Goal: Complete application form: Complete application form

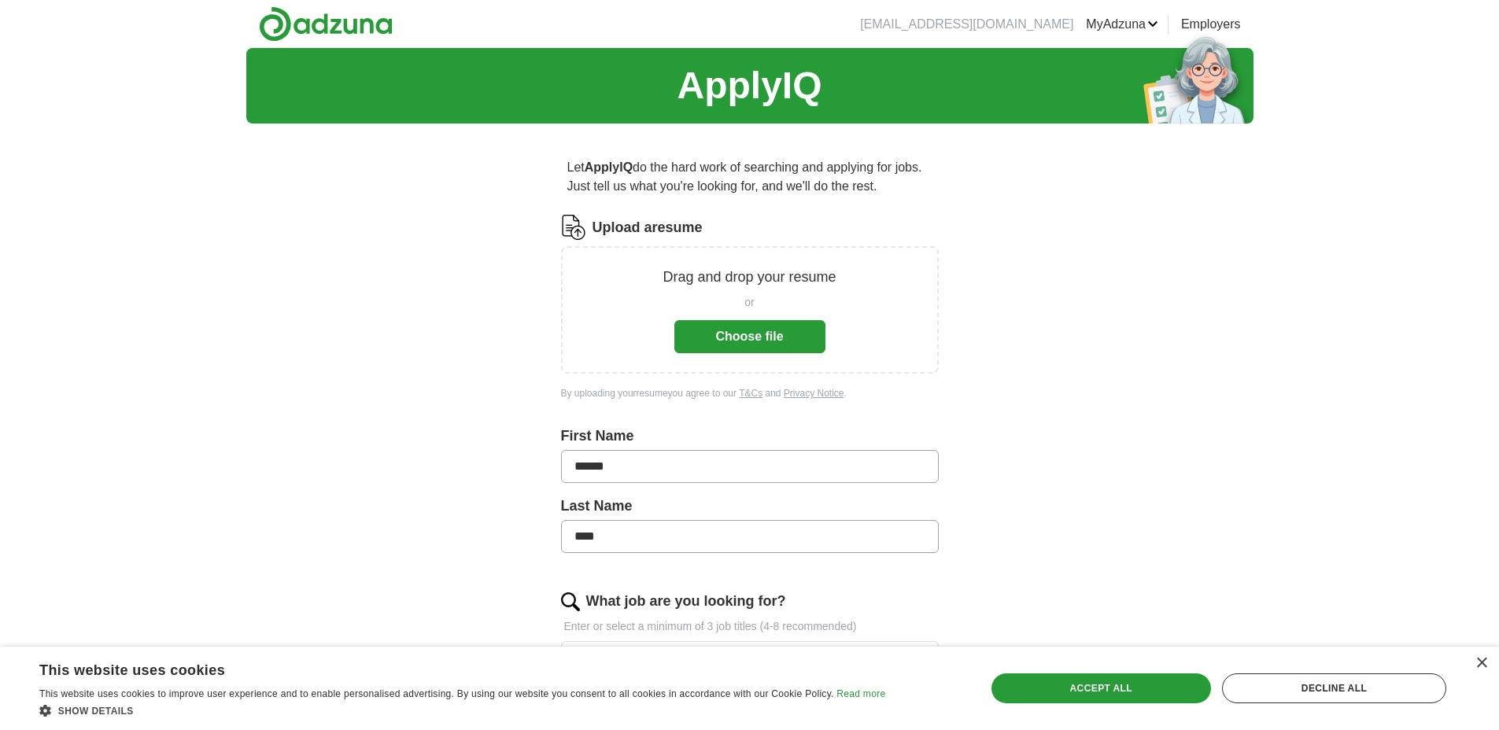
click at [1120, 235] on div "ApplyIQ Let ApplyIQ do the hard work of searching and applying for jobs. Just t…" at bounding box center [749, 575] width 1007 height 1055
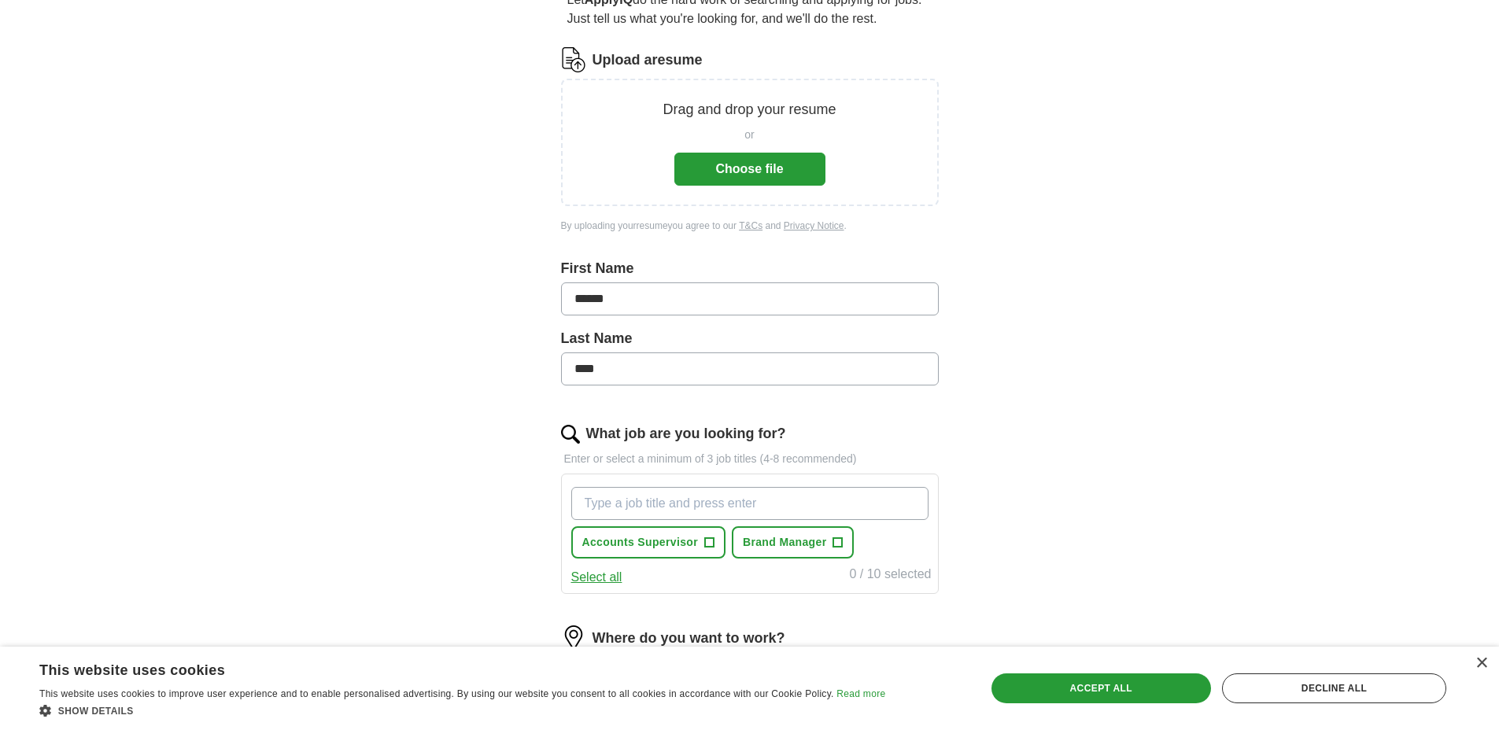
scroll to position [367, 0]
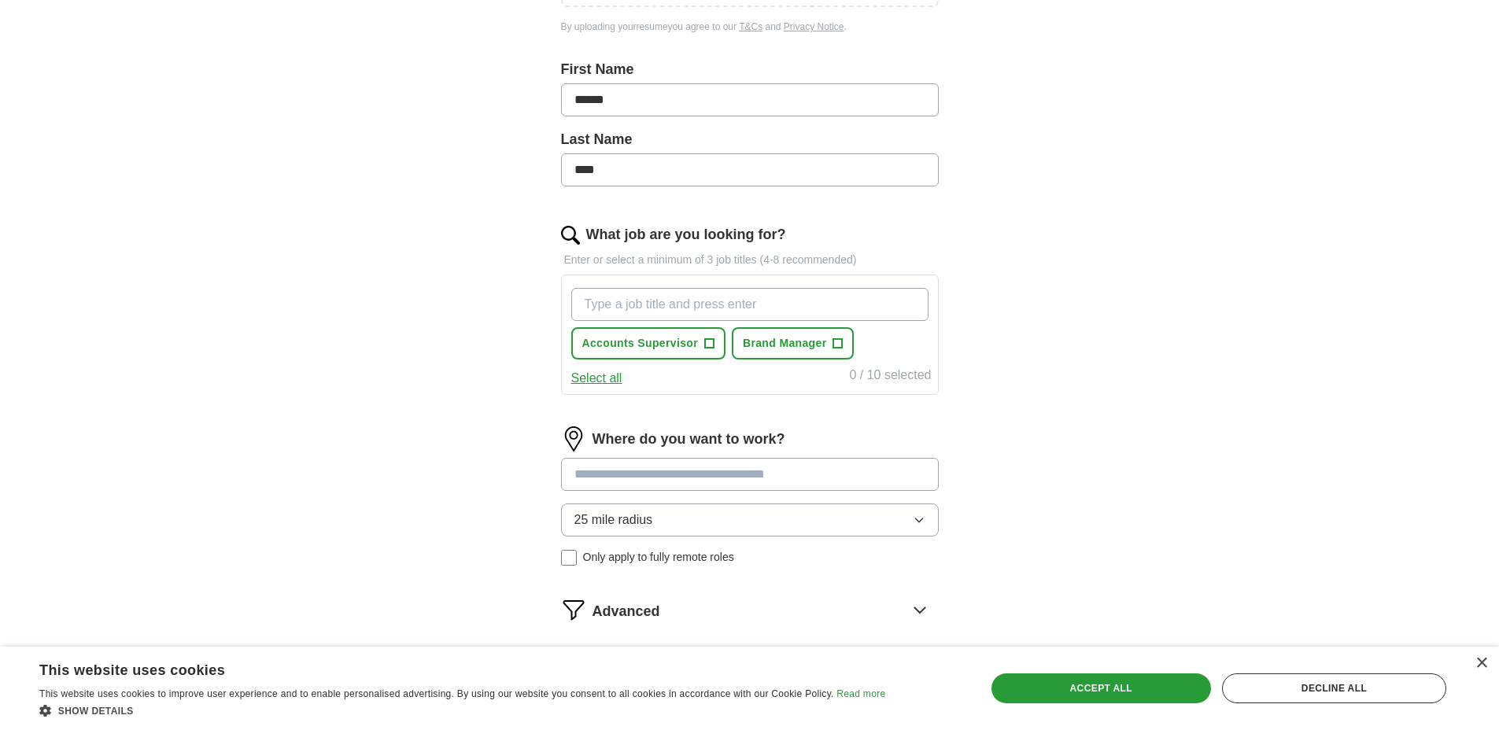
click at [730, 294] on input "What job are you looking for?" at bounding box center [749, 304] width 357 height 33
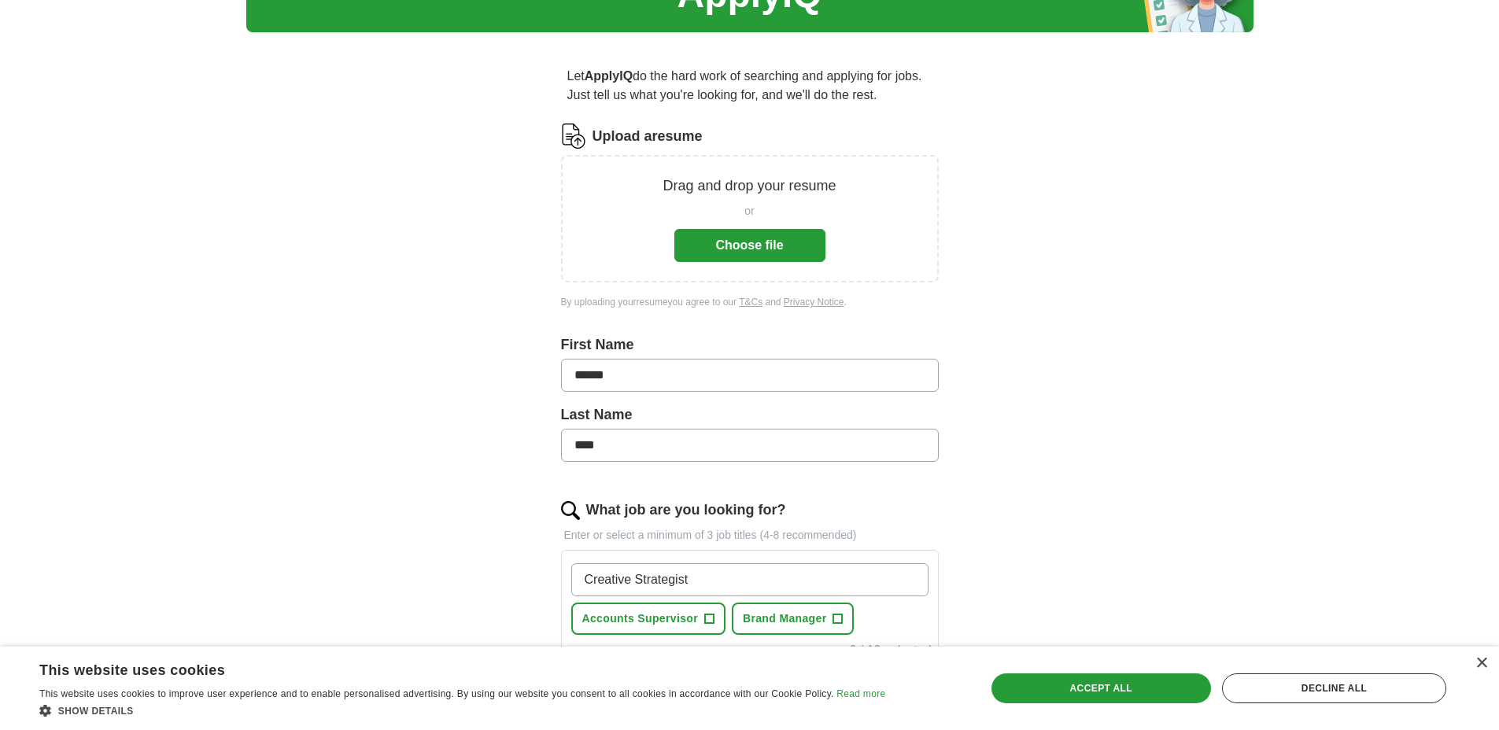
scroll to position [0, 0]
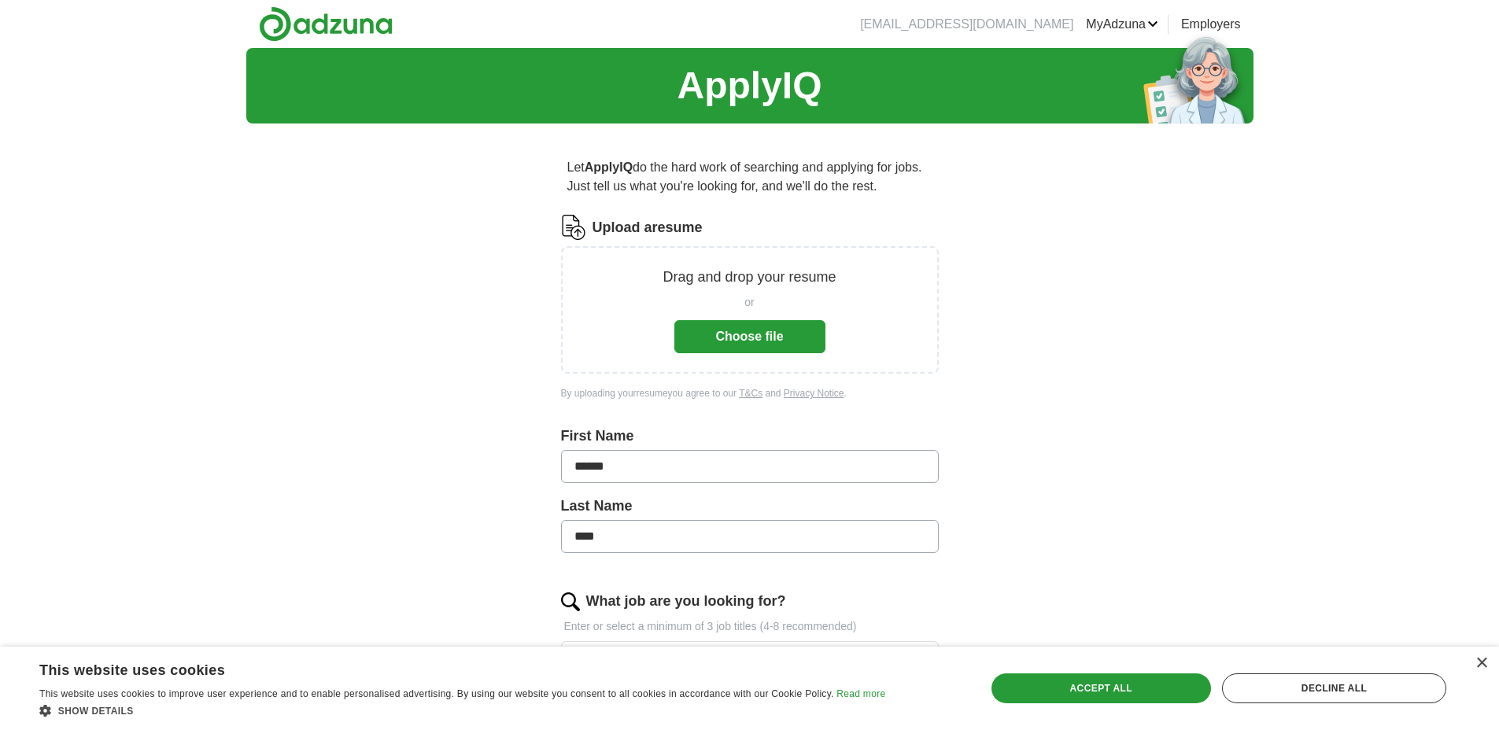
type input "Creative Strategist"
click at [740, 361] on div "Drag and drop your resume or Choose file" at bounding box center [750, 310] width 378 height 128
click at [748, 349] on button "Choose file" at bounding box center [750, 336] width 151 height 33
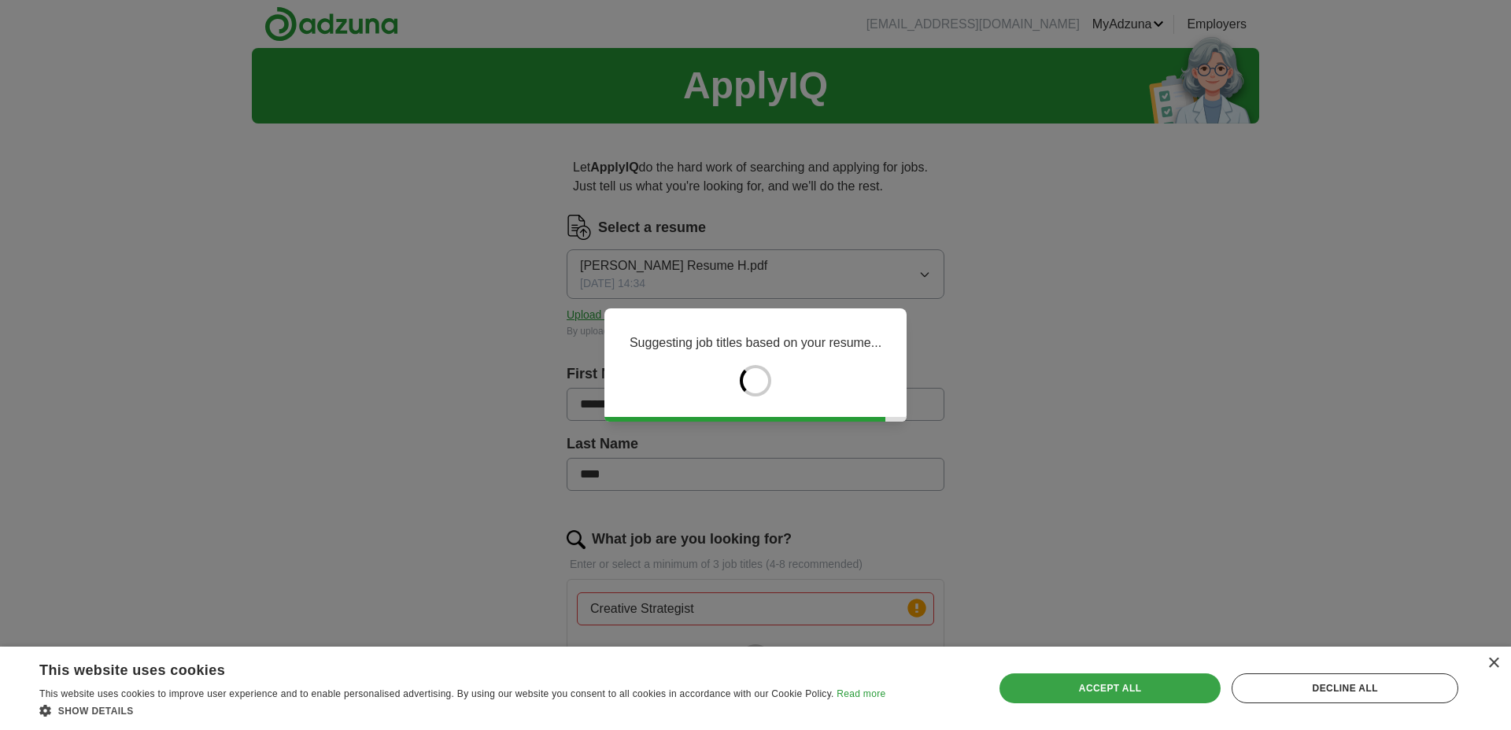
click at [1158, 679] on div "Accept all" at bounding box center [1111, 689] width 222 height 30
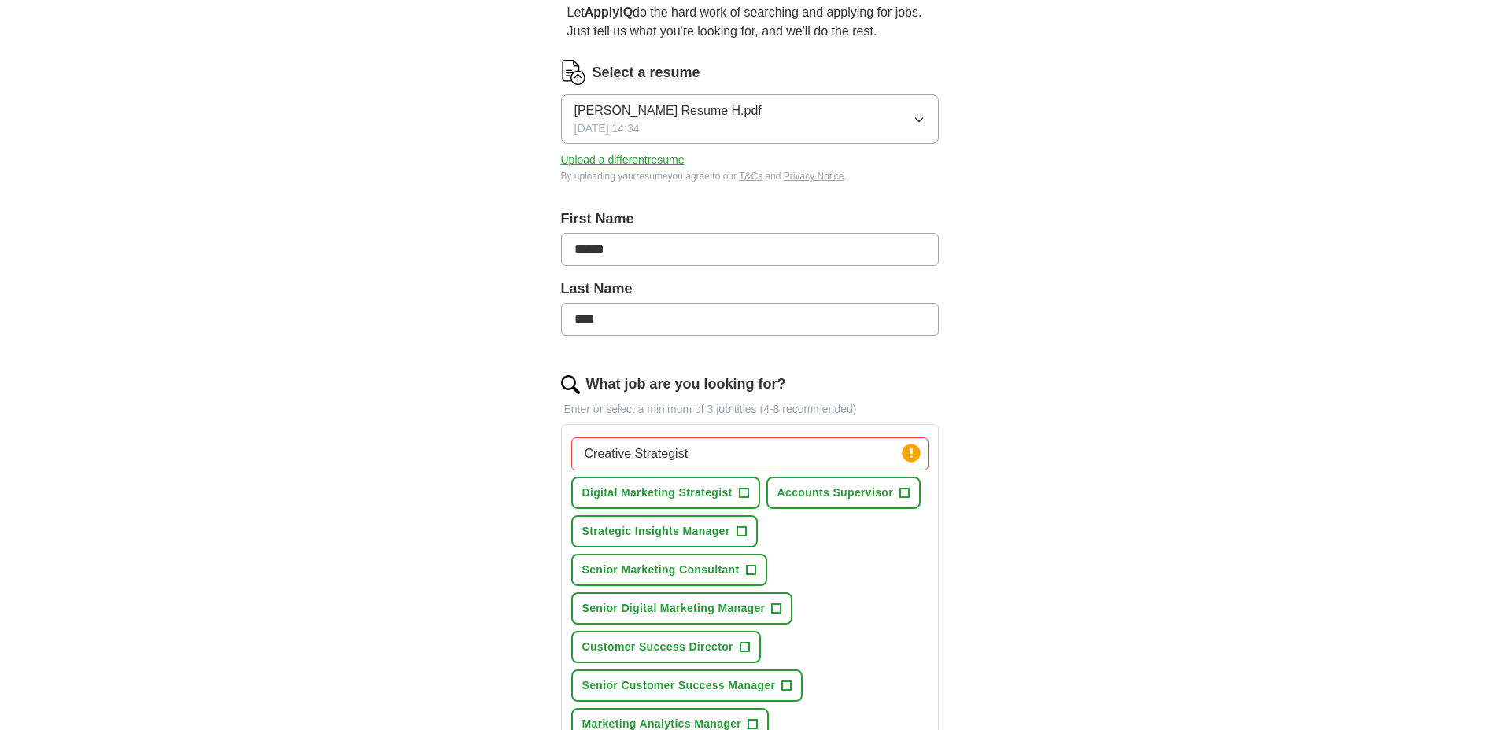
scroll to position [332, 0]
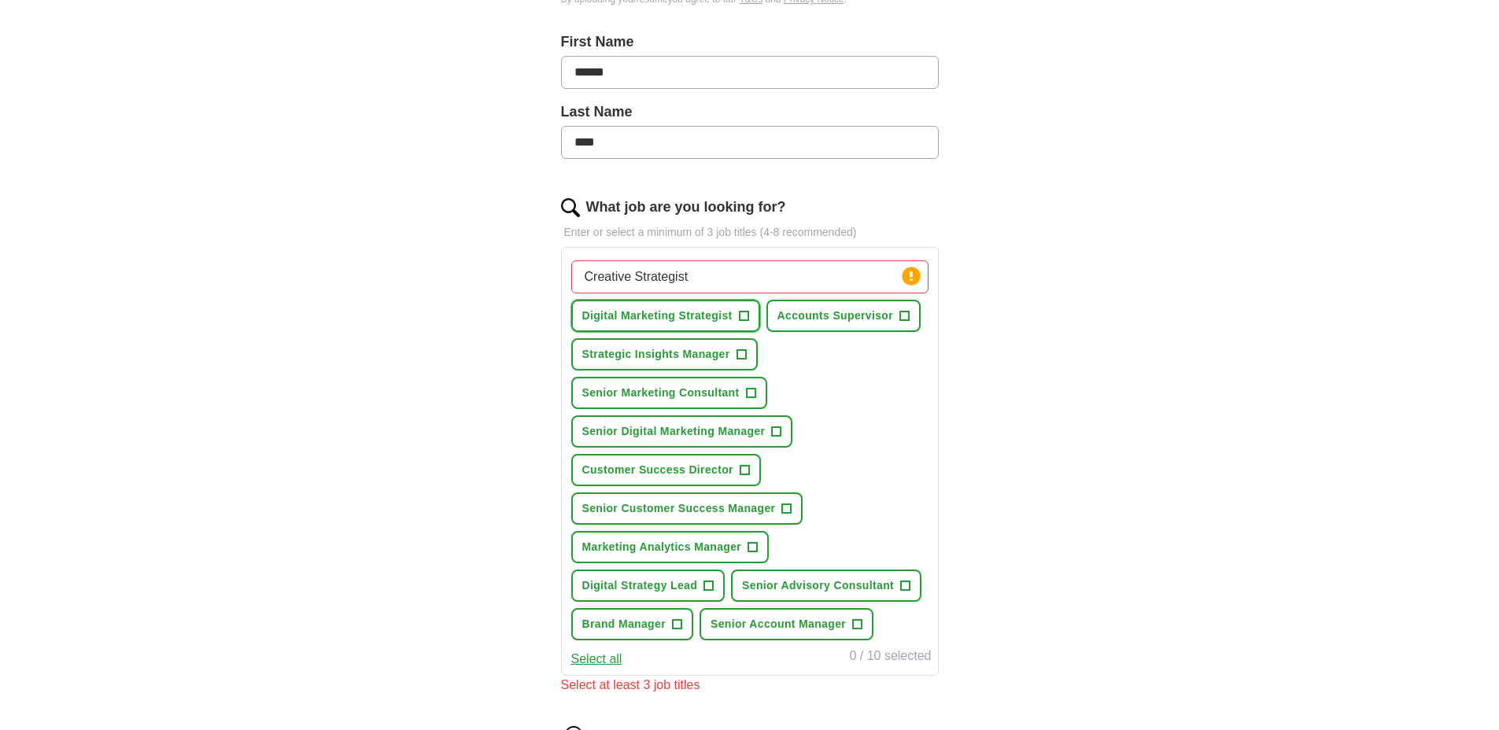
click at [741, 318] on span "+" at bounding box center [743, 316] width 9 height 13
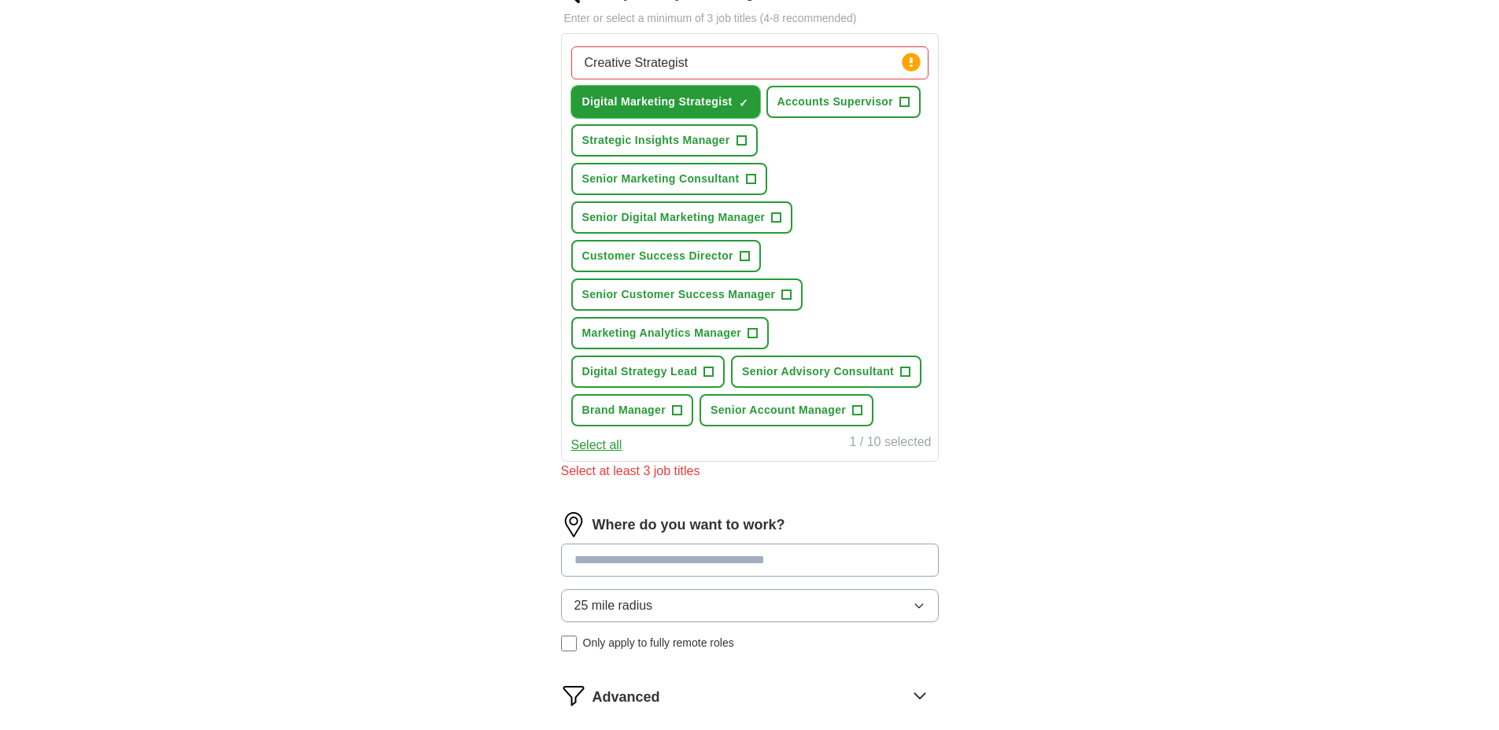
scroll to position [446, 0]
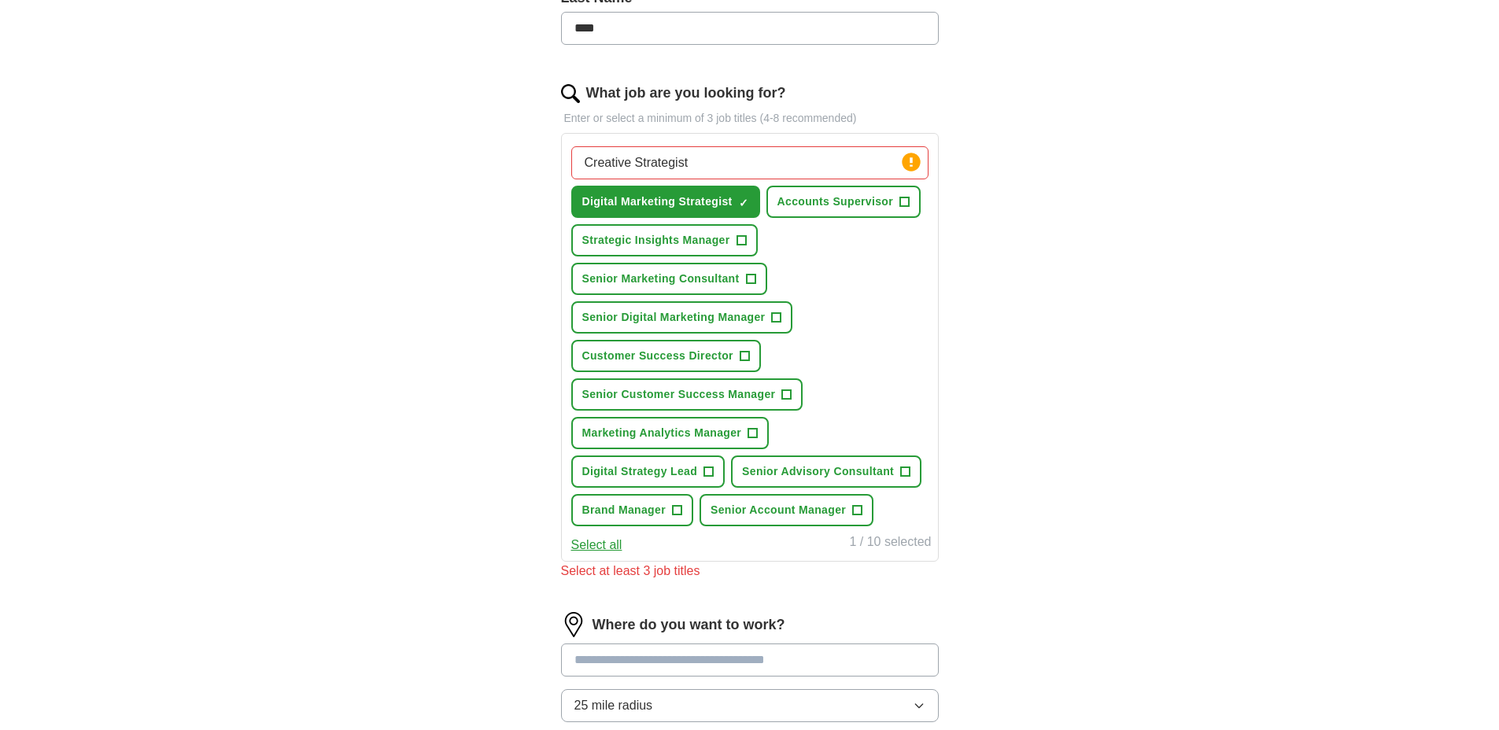
click at [723, 173] on input "Creative Strategist" at bounding box center [749, 162] width 357 height 33
click at [776, 314] on span "+" at bounding box center [776, 318] width 9 height 13
click at [731, 279] on span "Senior Marketing Consultant" at bounding box center [660, 279] width 157 height 17
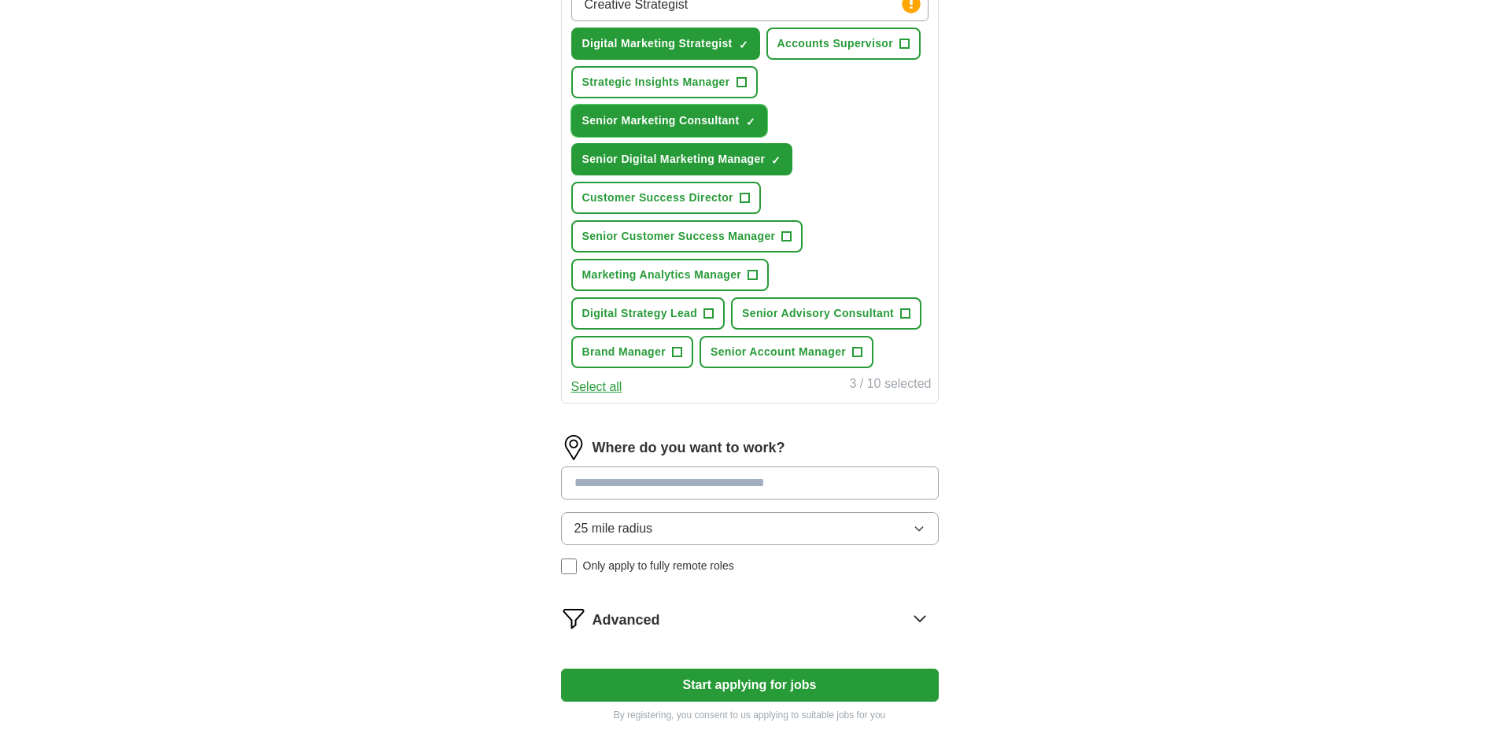
scroll to position [763, 0]
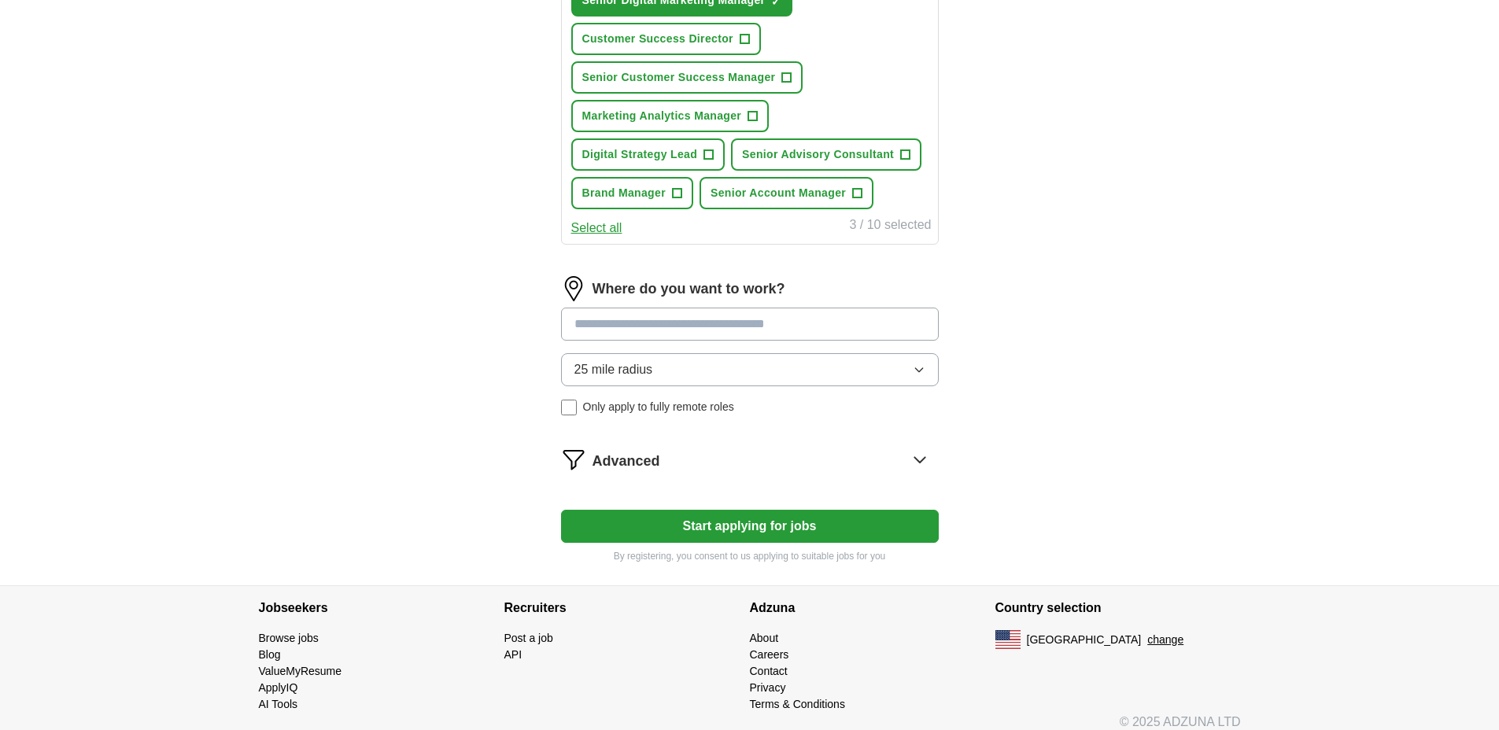
click at [700, 328] on input at bounding box center [750, 324] width 378 height 33
type input "********"
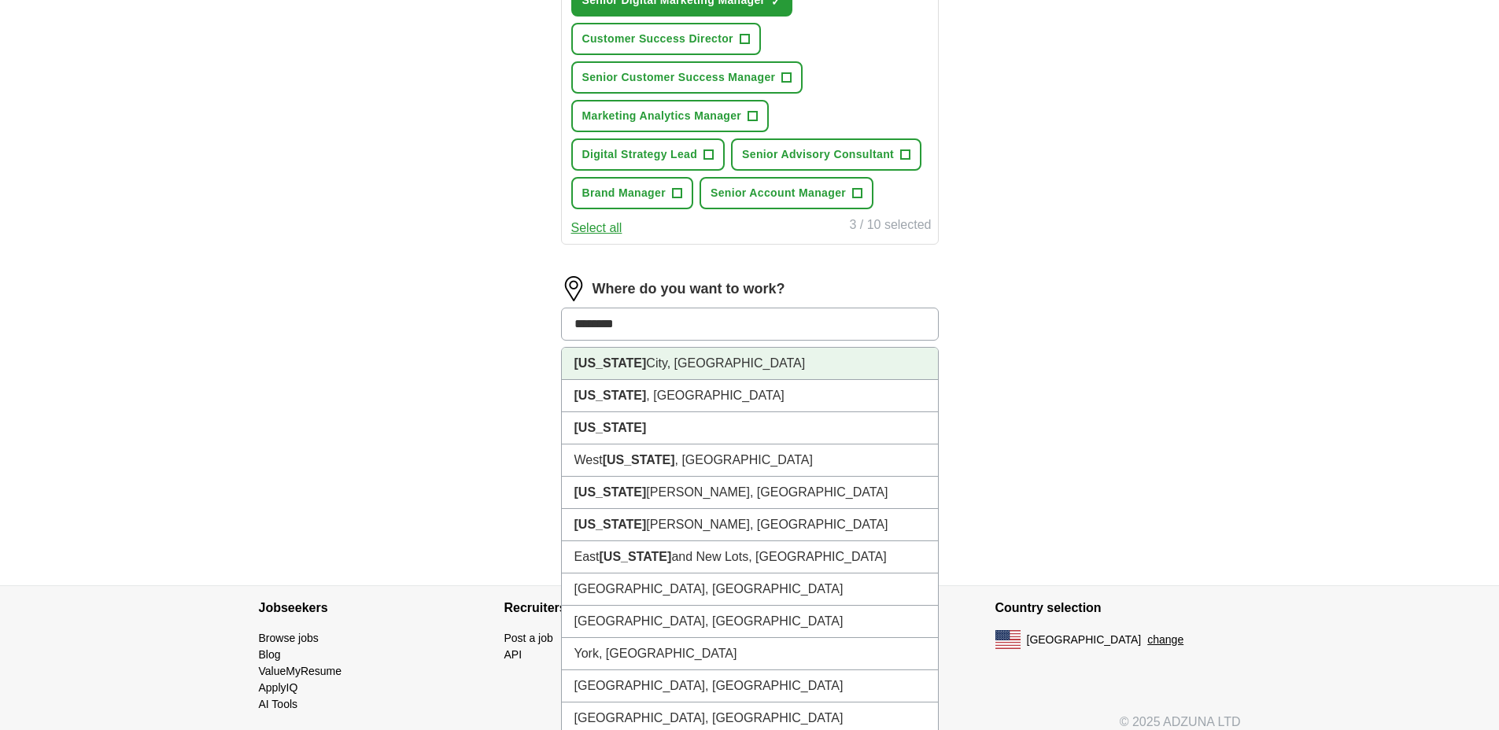
click at [700, 365] on li "[US_STATE][GEOGRAPHIC_DATA], [GEOGRAPHIC_DATA]" at bounding box center [750, 364] width 376 height 32
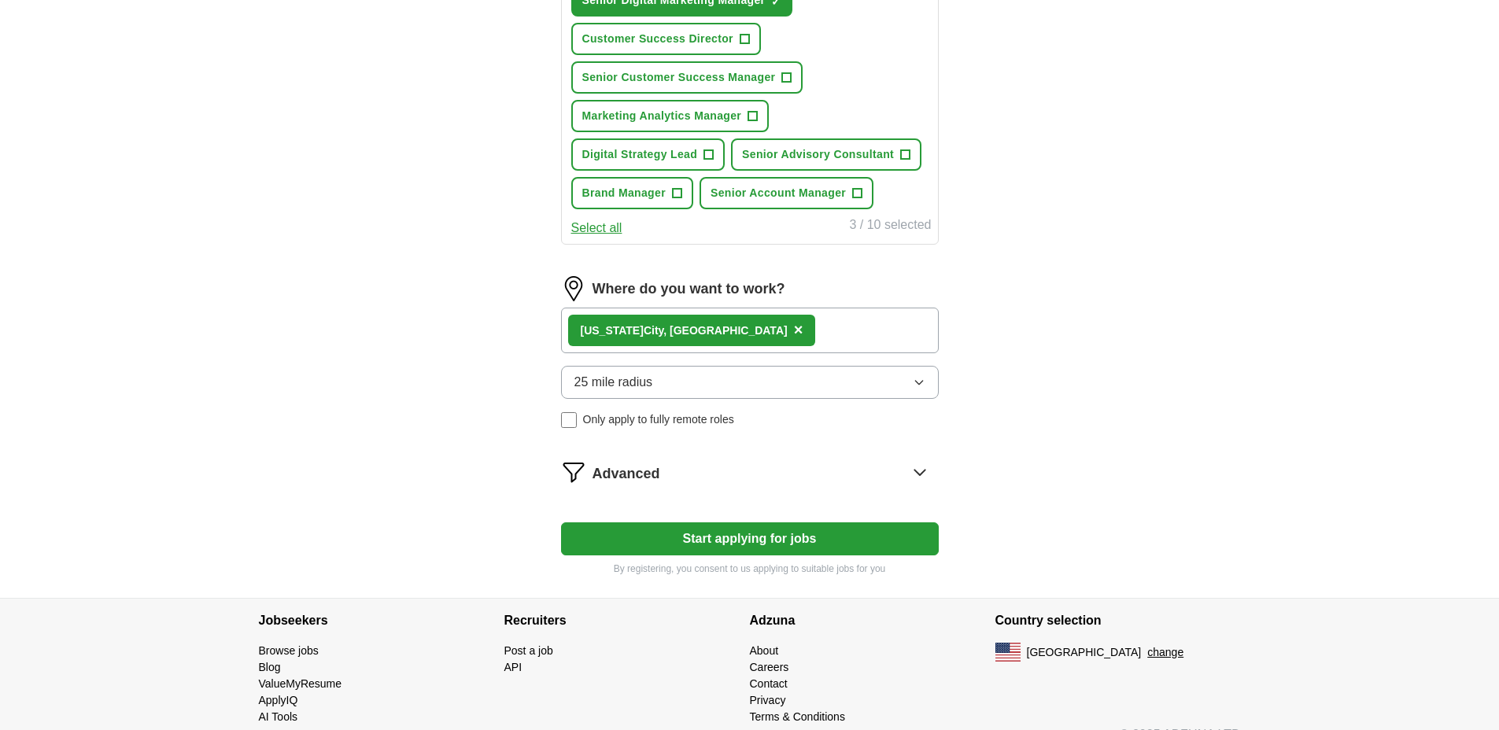
click at [656, 375] on button "25 mile radius" at bounding box center [750, 382] width 378 height 33
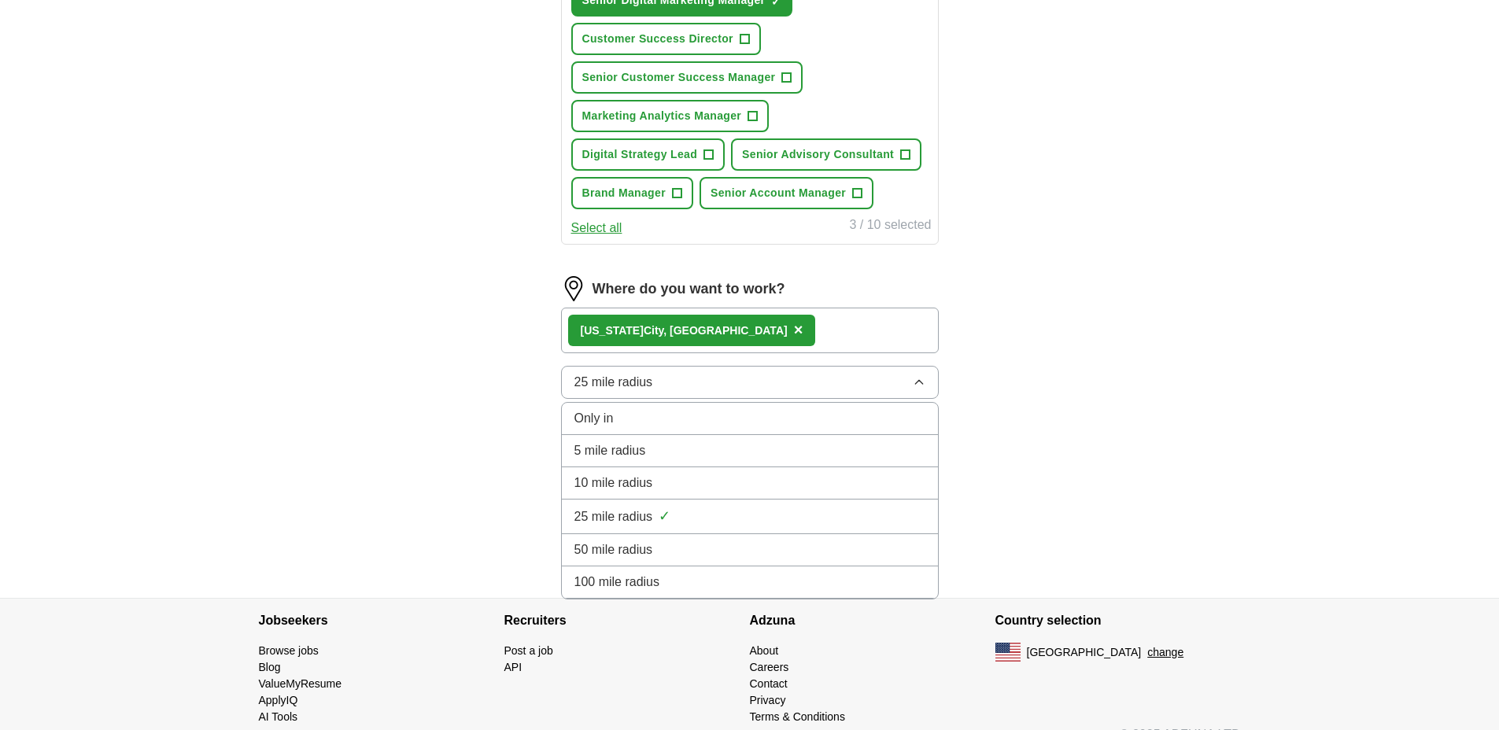
click at [615, 424] on div "Only in" at bounding box center [750, 418] width 351 height 19
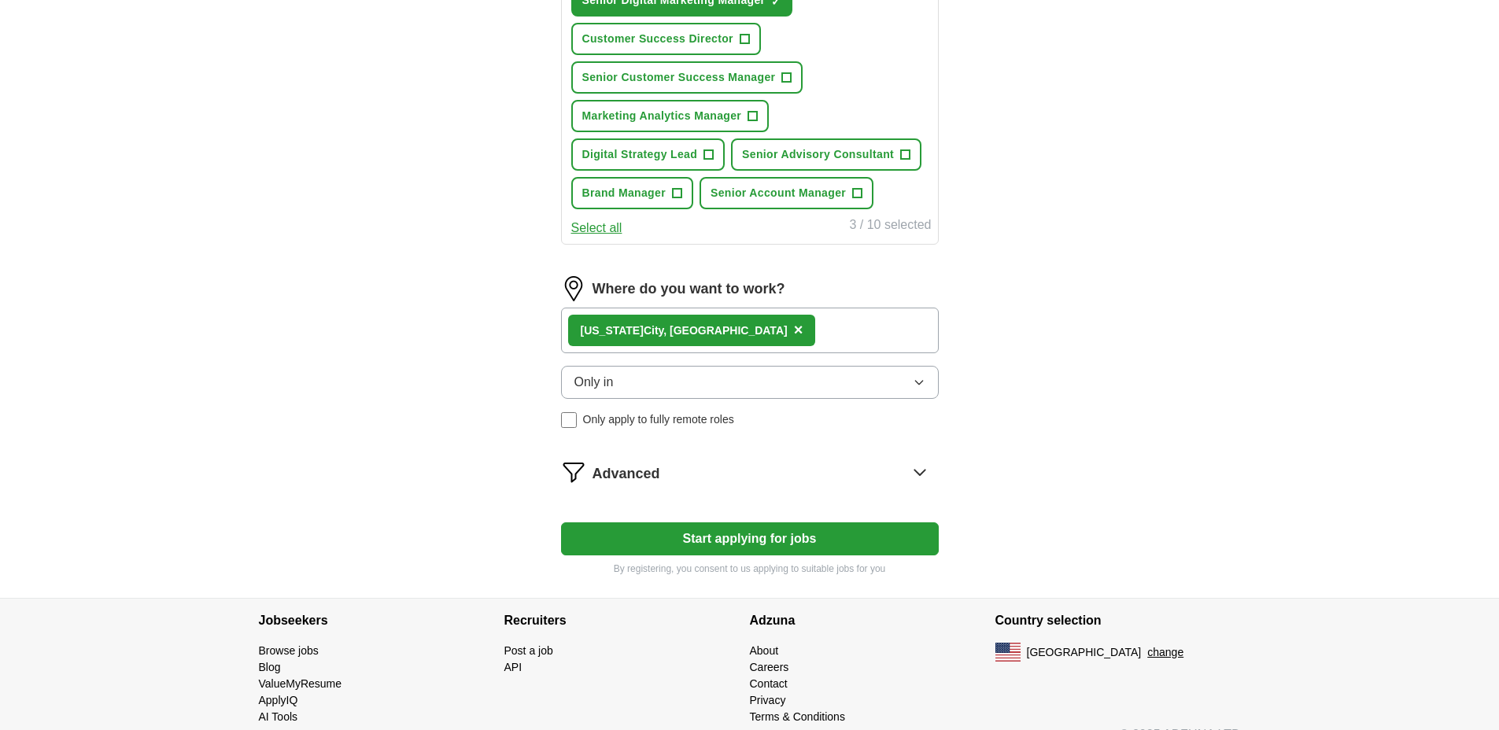
click at [588, 423] on span "Only apply to fully remote roles" at bounding box center [658, 420] width 151 height 17
click at [696, 530] on button "Start applying for jobs" at bounding box center [750, 539] width 378 height 33
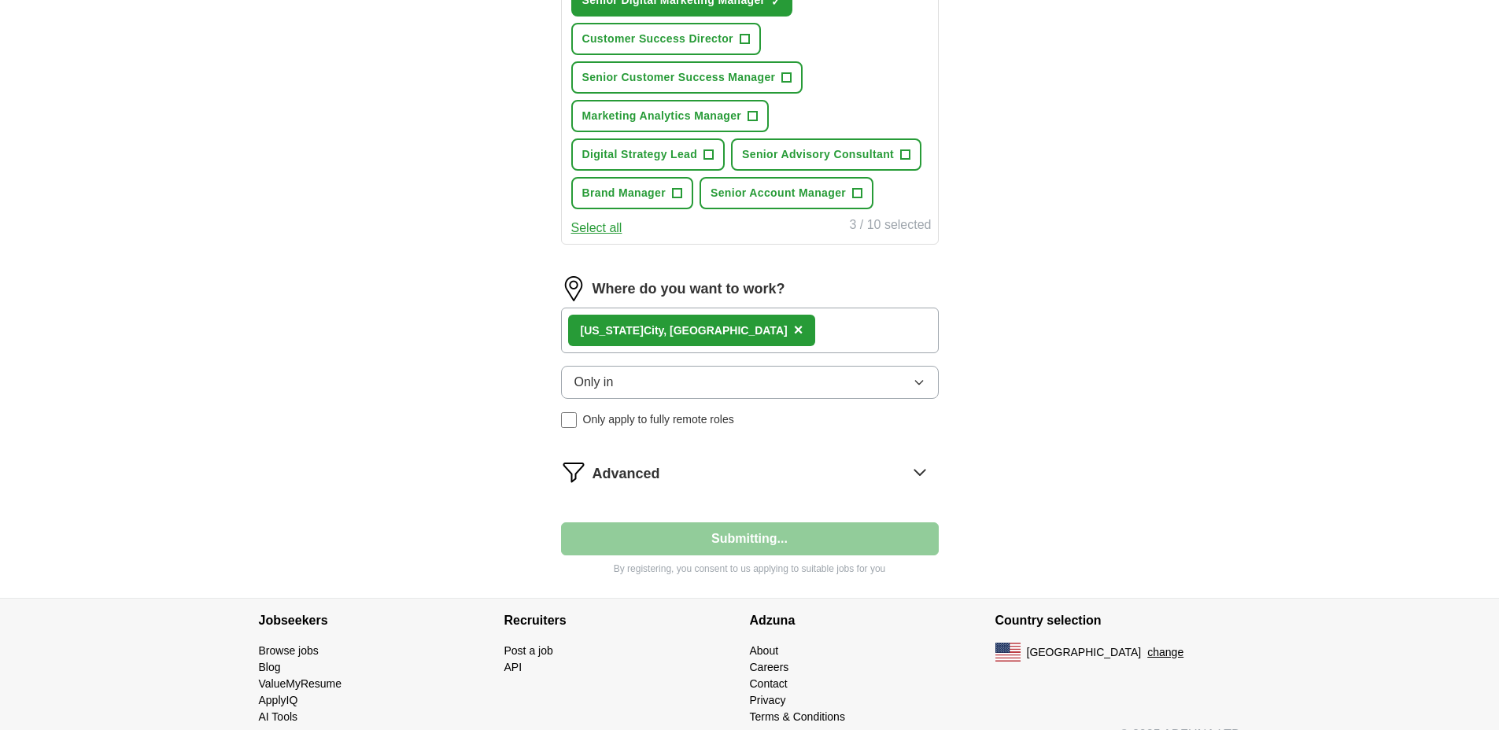
select select "**"
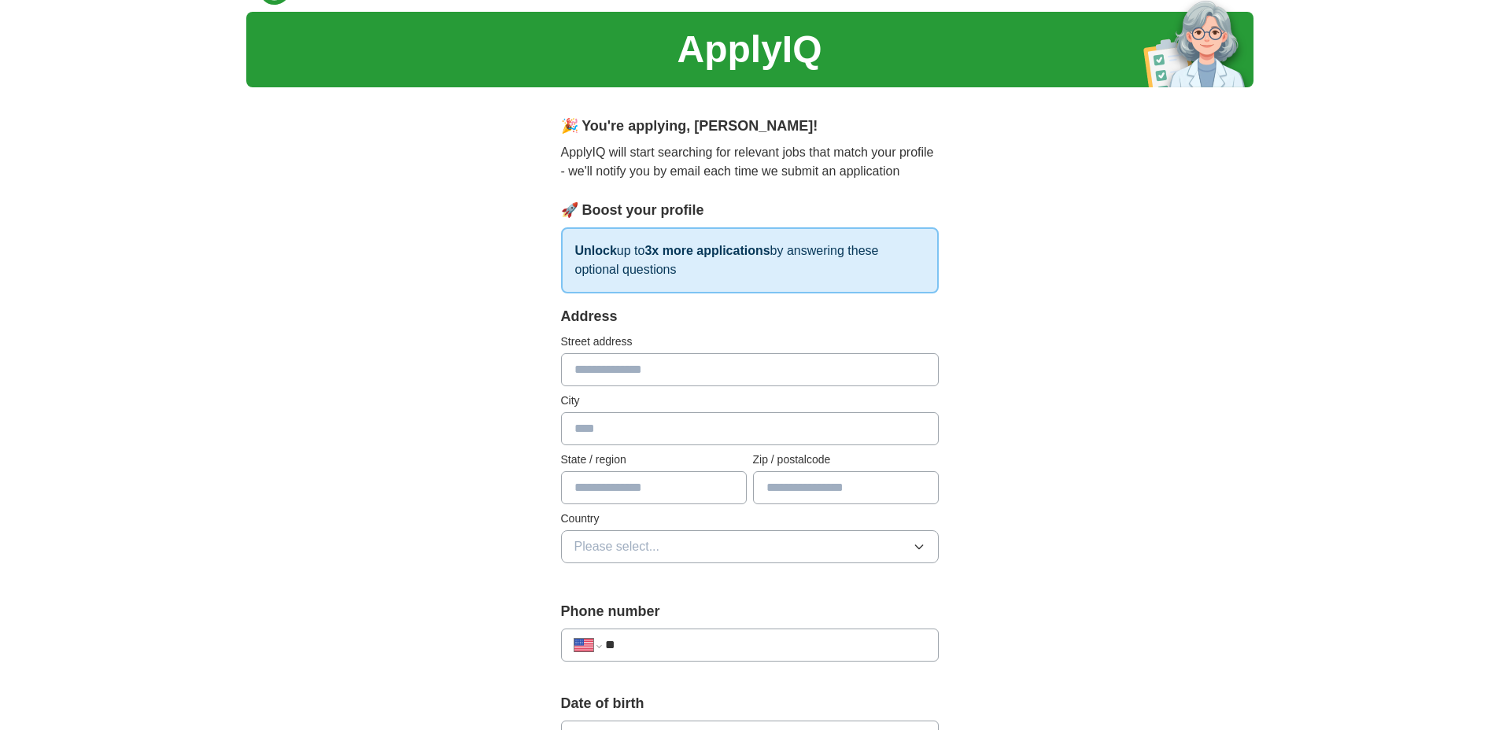
scroll to position [0, 0]
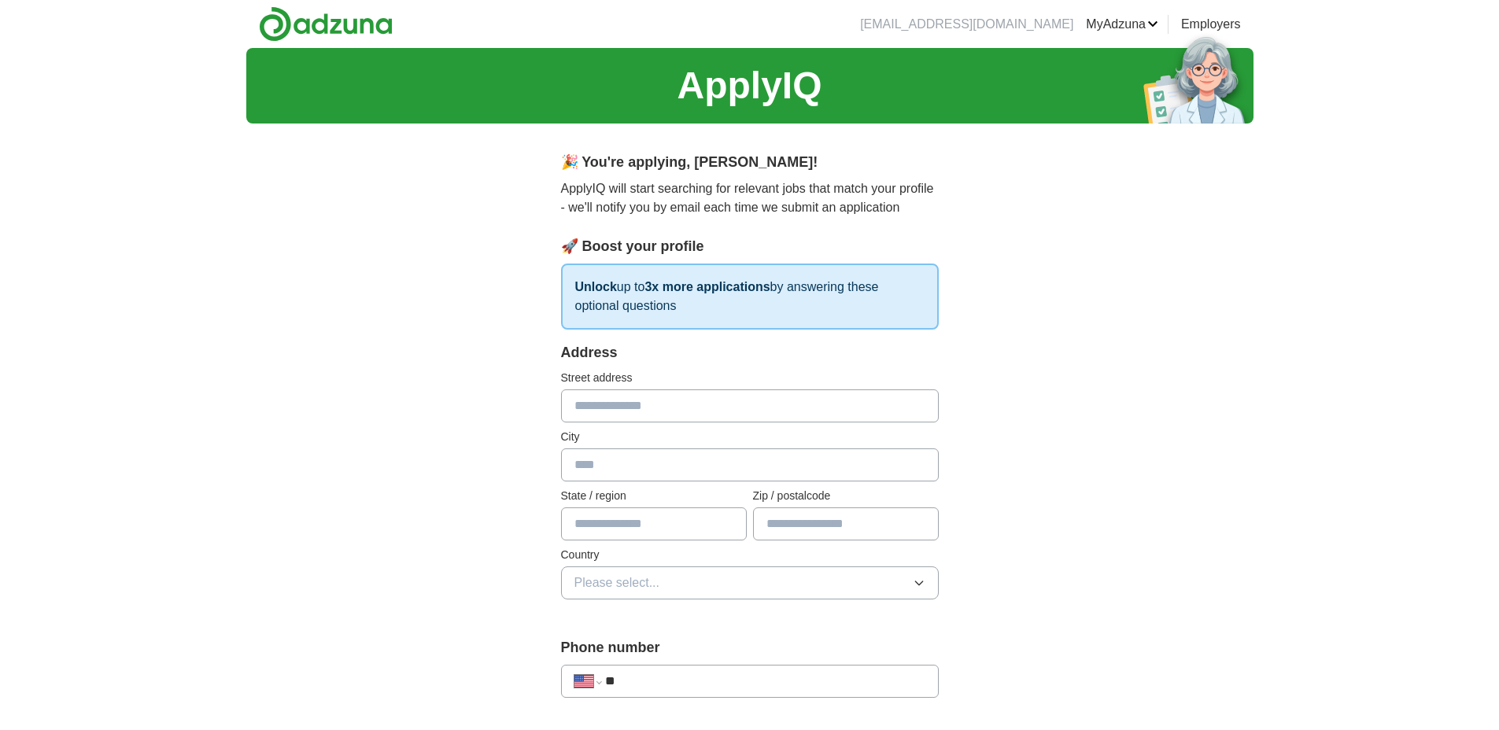
click at [748, 399] on input "text" at bounding box center [750, 406] width 378 height 33
type input "**********"
type input "*********"
type input "**"
type input "*****"
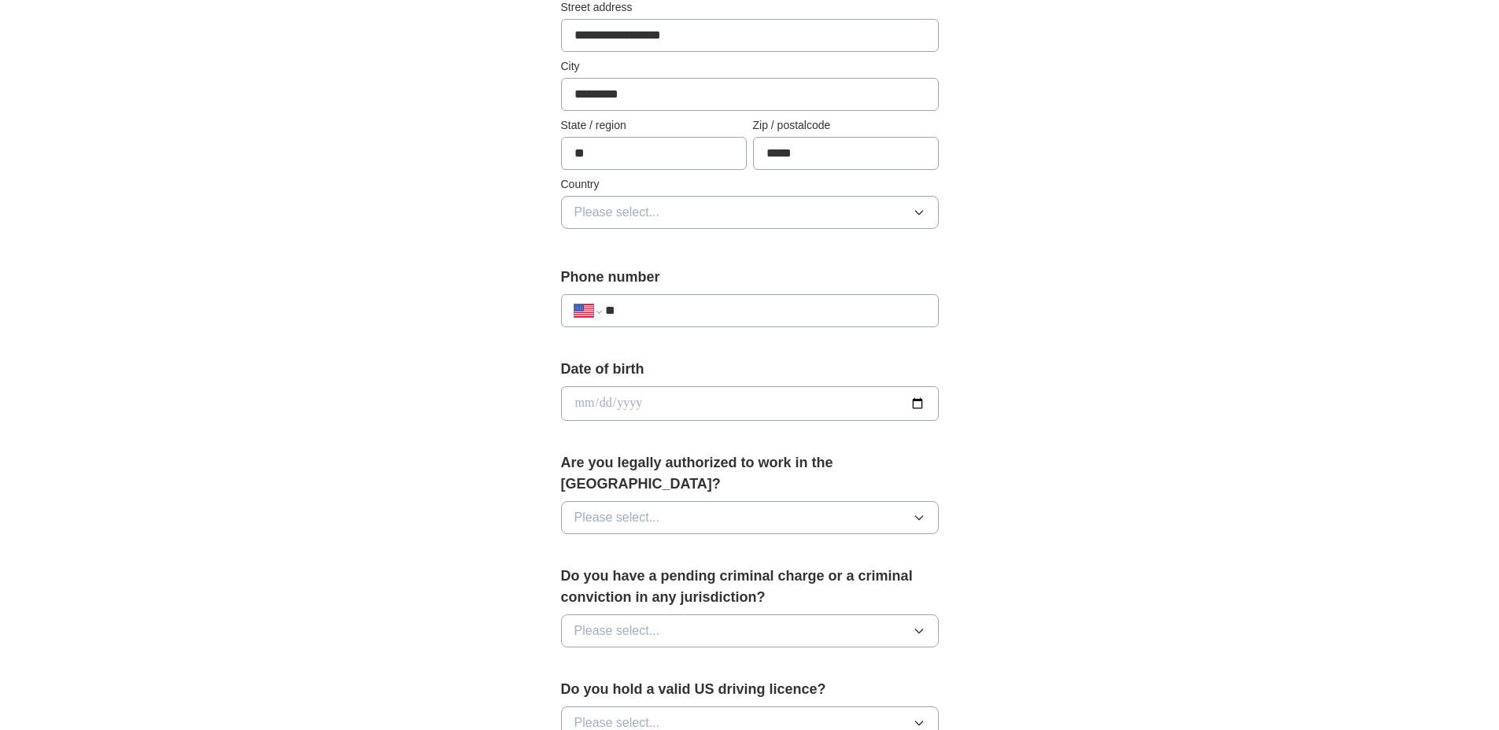
scroll to position [368, 0]
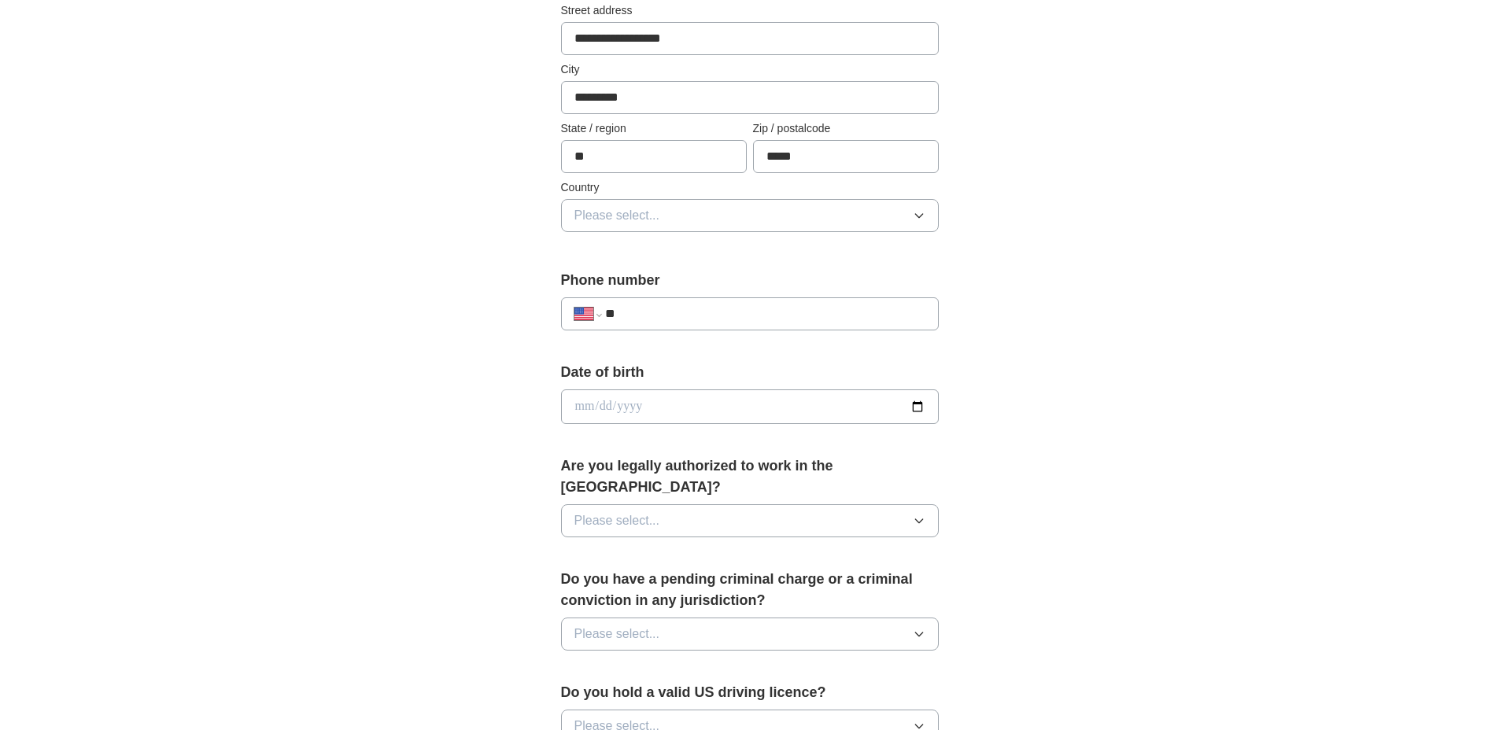
click at [650, 223] on span "Please select..." at bounding box center [618, 215] width 86 height 19
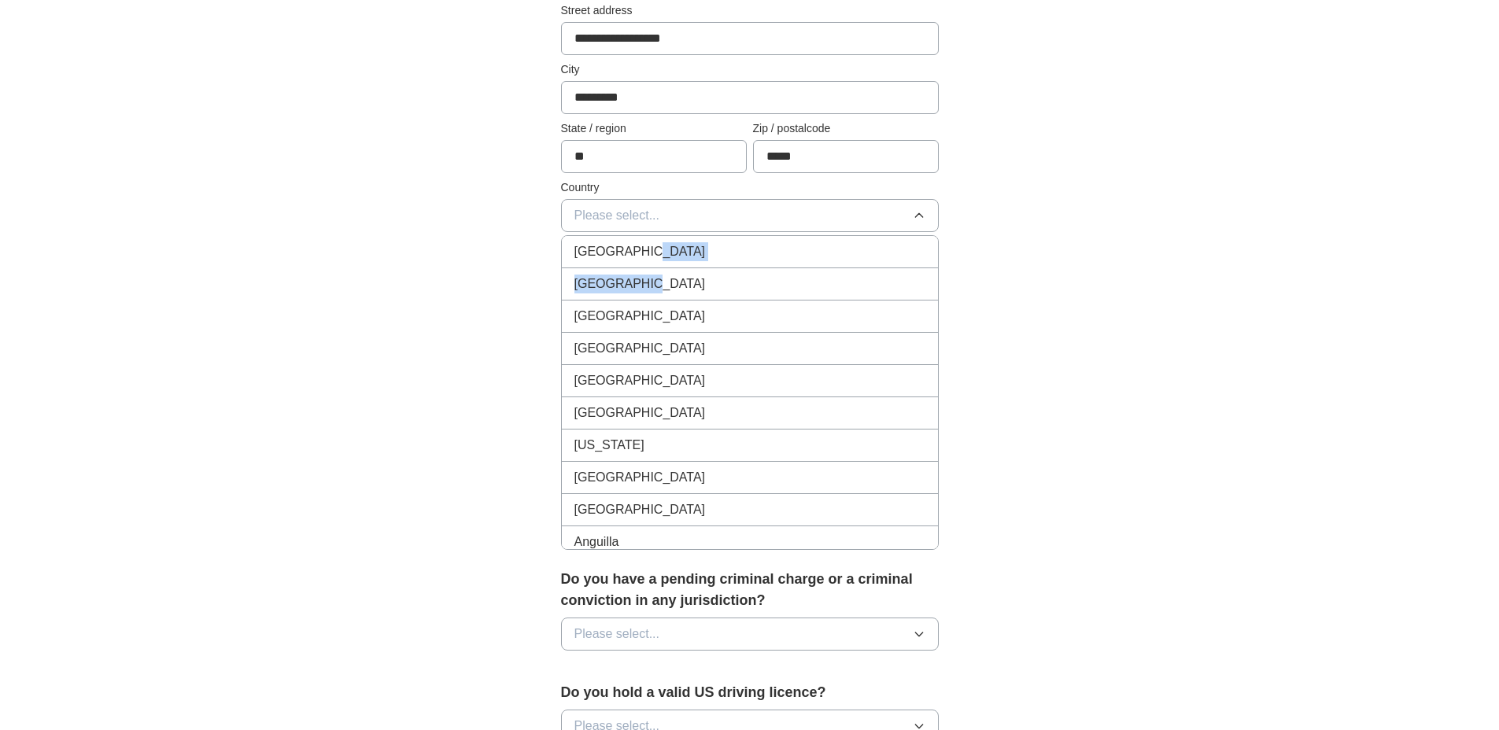
drag, startPoint x: 644, startPoint y: 257, endPoint x: 638, endPoint y: 276, distance: 19.9
click at [638, 276] on ul "[GEOGRAPHIC_DATA] [GEOGRAPHIC_DATA] [GEOGRAPHIC_DATA] [GEOGRAPHIC_DATA] [GEOGRA…" at bounding box center [750, 392] width 378 height 315
click at [638, 276] on span "[GEOGRAPHIC_DATA]" at bounding box center [640, 284] width 131 height 19
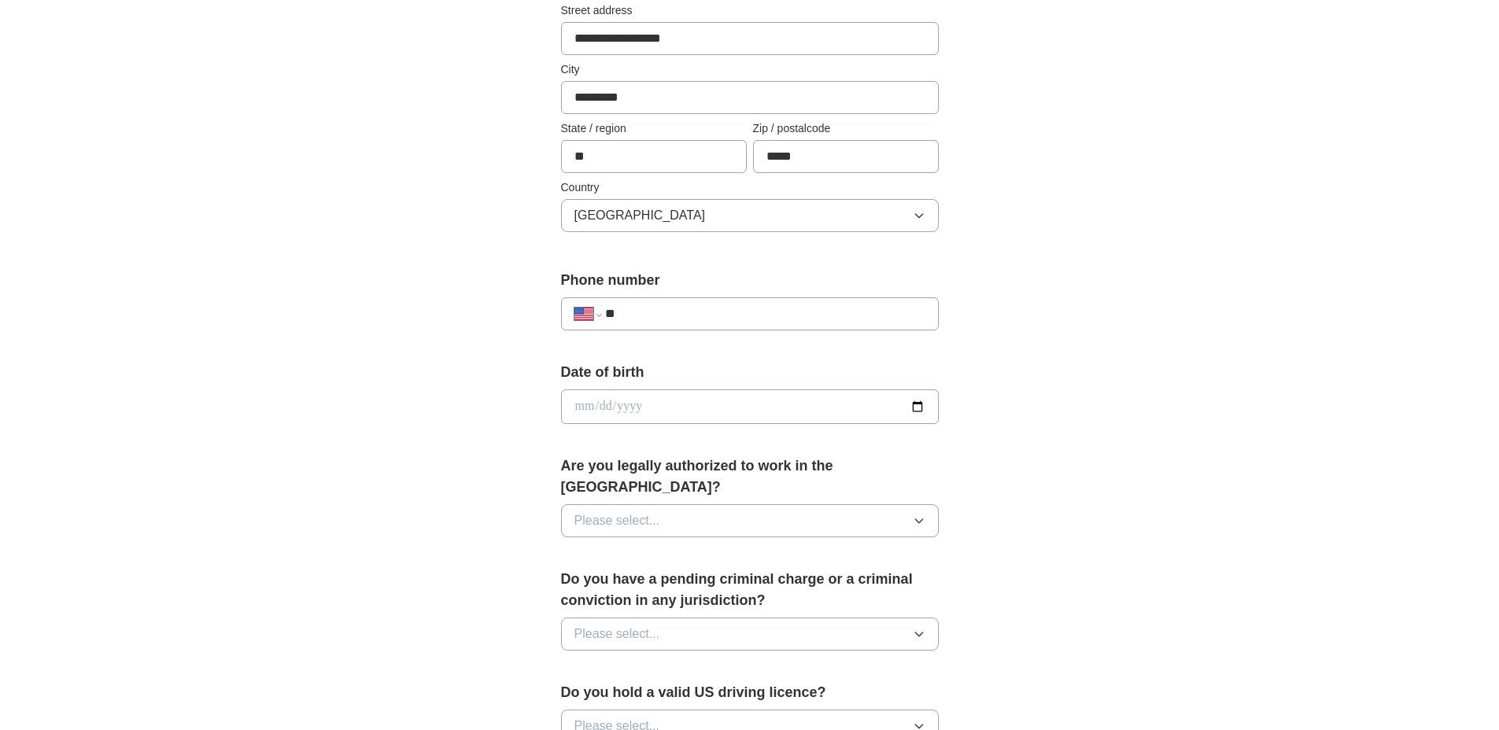
click at [645, 316] on input "**" at bounding box center [765, 314] width 320 height 19
click at [683, 320] on input "**" at bounding box center [765, 314] width 320 height 19
type input "**********"
click at [671, 475] on label "Are you legally authorized to work in the [GEOGRAPHIC_DATA]?" at bounding box center [750, 477] width 378 height 43
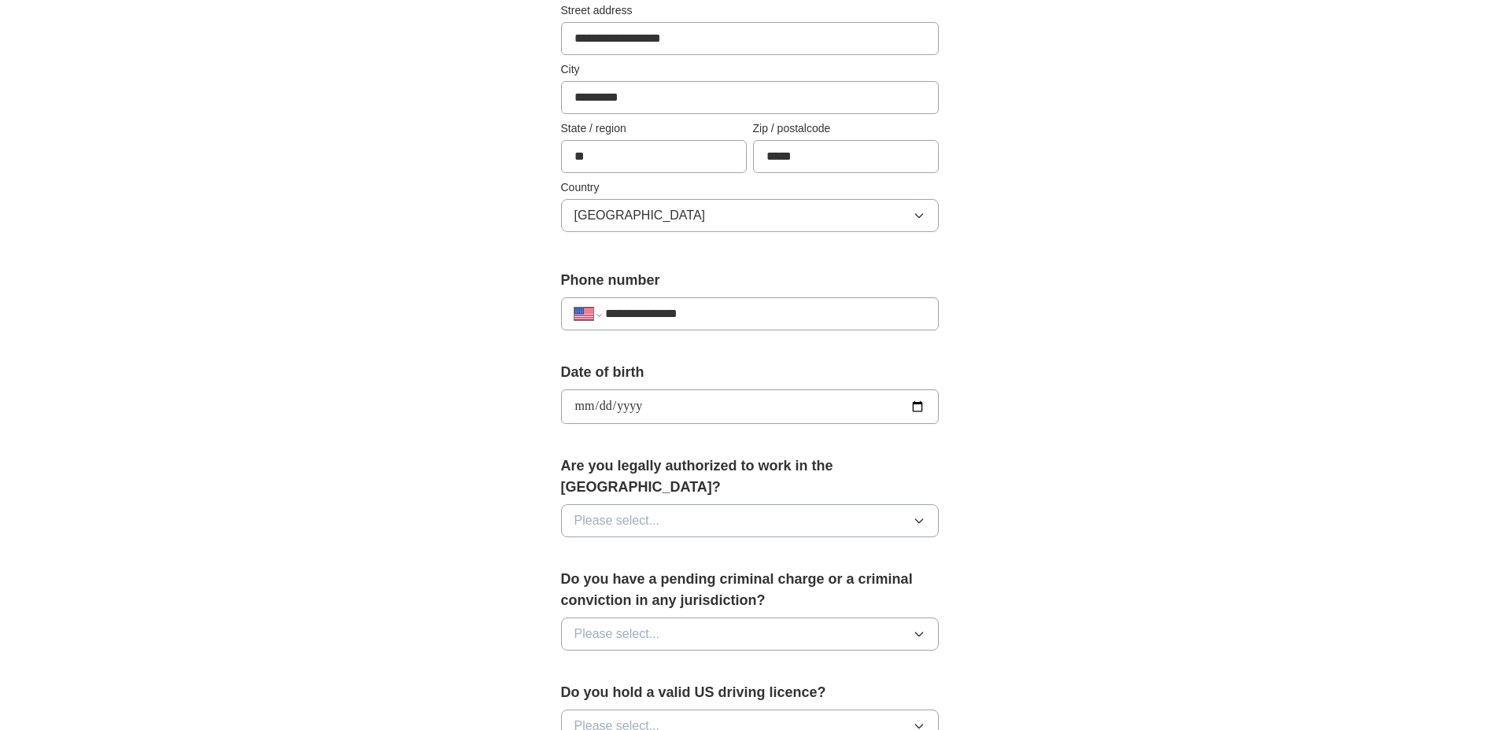
click at [672, 505] on button "Please select..." at bounding box center [750, 521] width 378 height 33
click at [660, 548] on div "Yes" at bounding box center [750, 557] width 351 height 19
click at [650, 594] on div "Do you have a pending criminal charge or a criminal conviction in any jurisdict…" at bounding box center [750, 616] width 378 height 94
click at [656, 624] on button "Please select..." at bounding box center [750, 634] width 378 height 33
click at [618, 693] on div "No" at bounding box center [750, 702] width 351 height 19
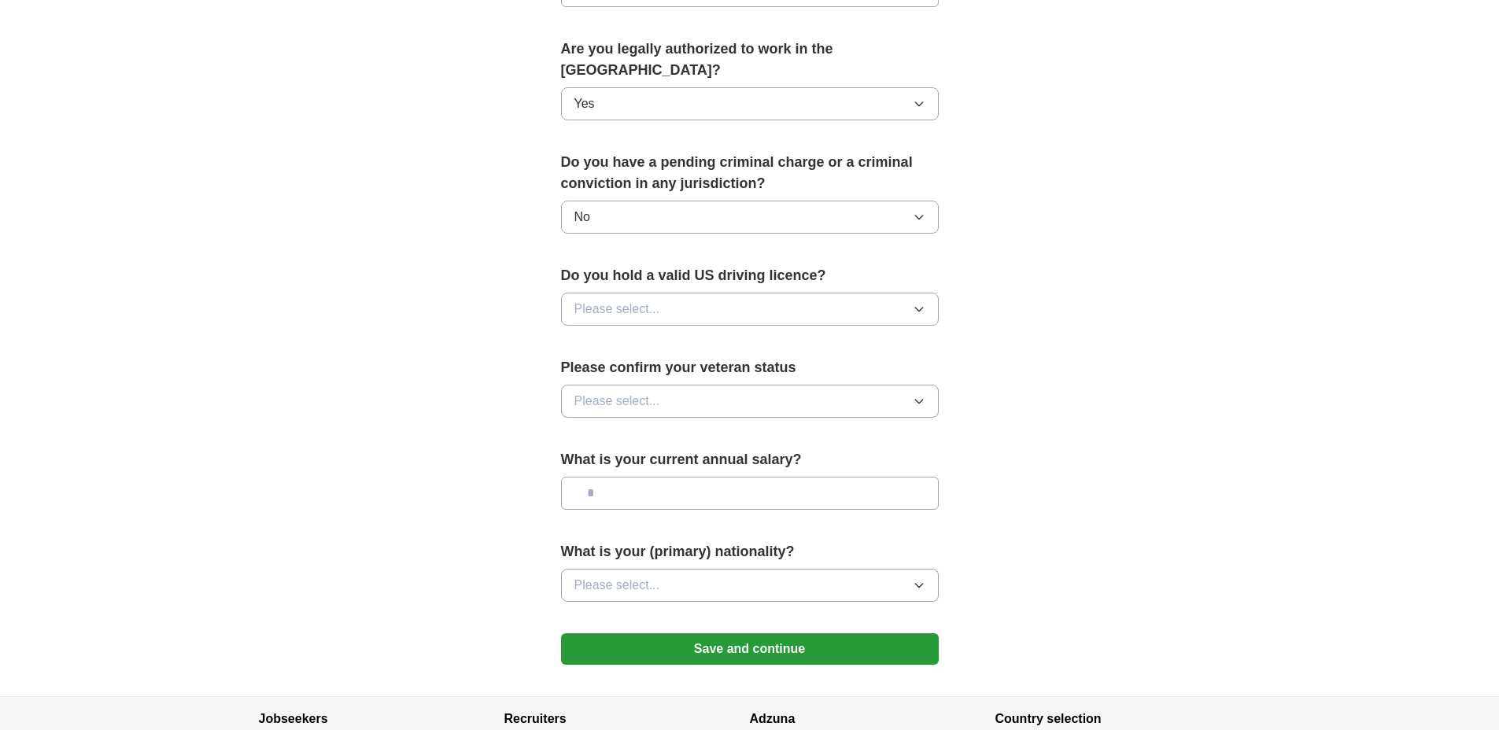
scroll to position [889, 0]
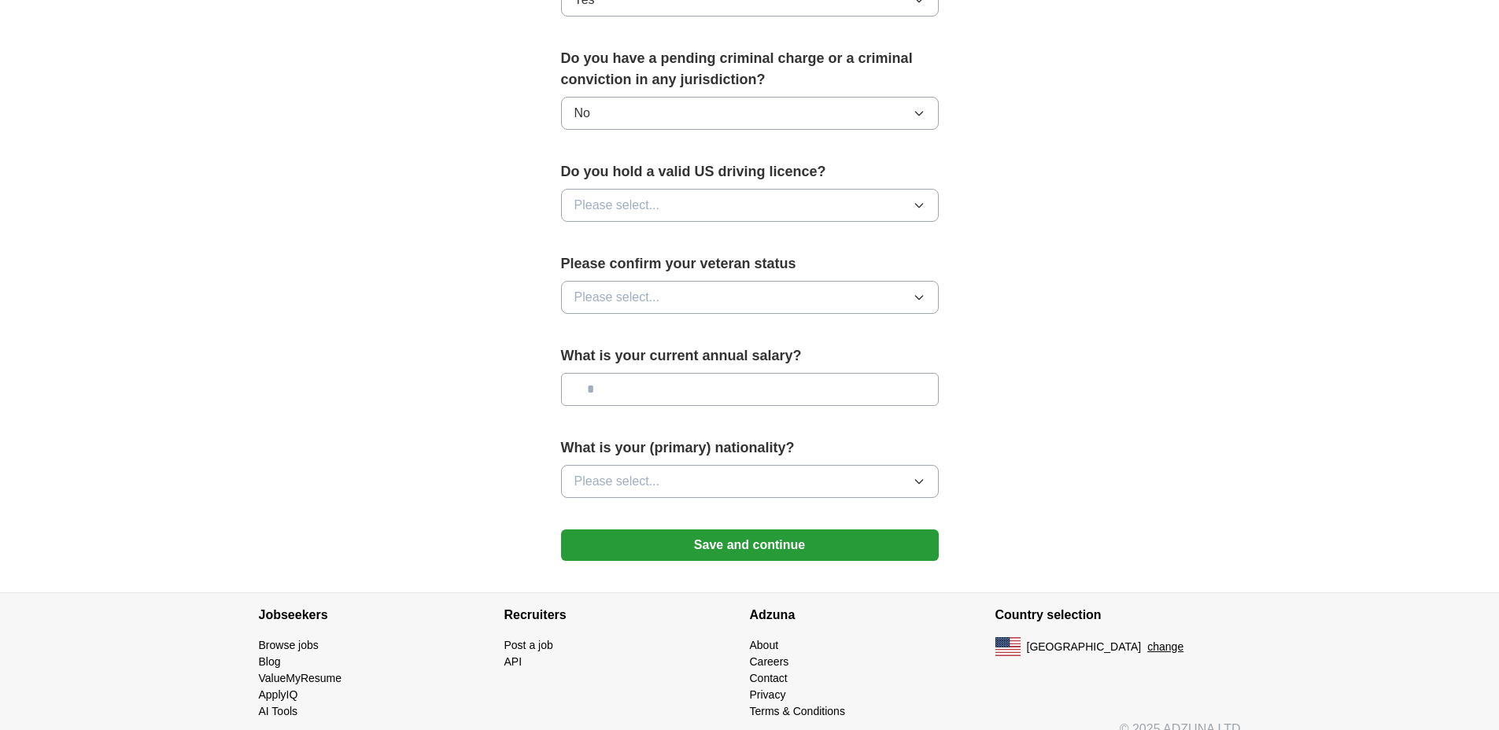
click at [715, 190] on button "Please select..." at bounding box center [750, 205] width 378 height 33
click at [687, 232] on div "Yes" at bounding box center [750, 241] width 351 height 19
click at [684, 281] on button "Please select..." at bounding box center [750, 297] width 378 height 33
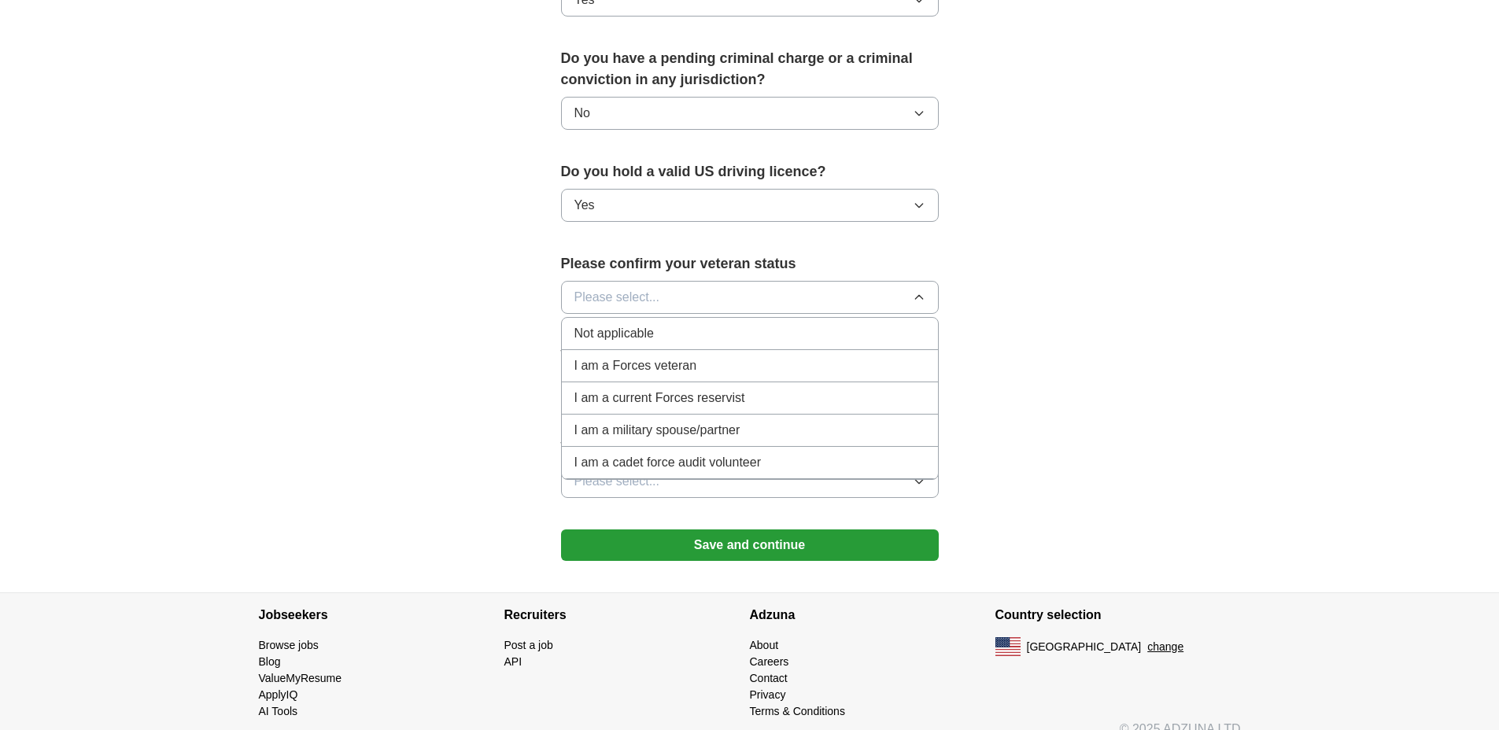
click at [650, 324] on span "Not applicable" at bounding box center [614, 333] width 79 height 19
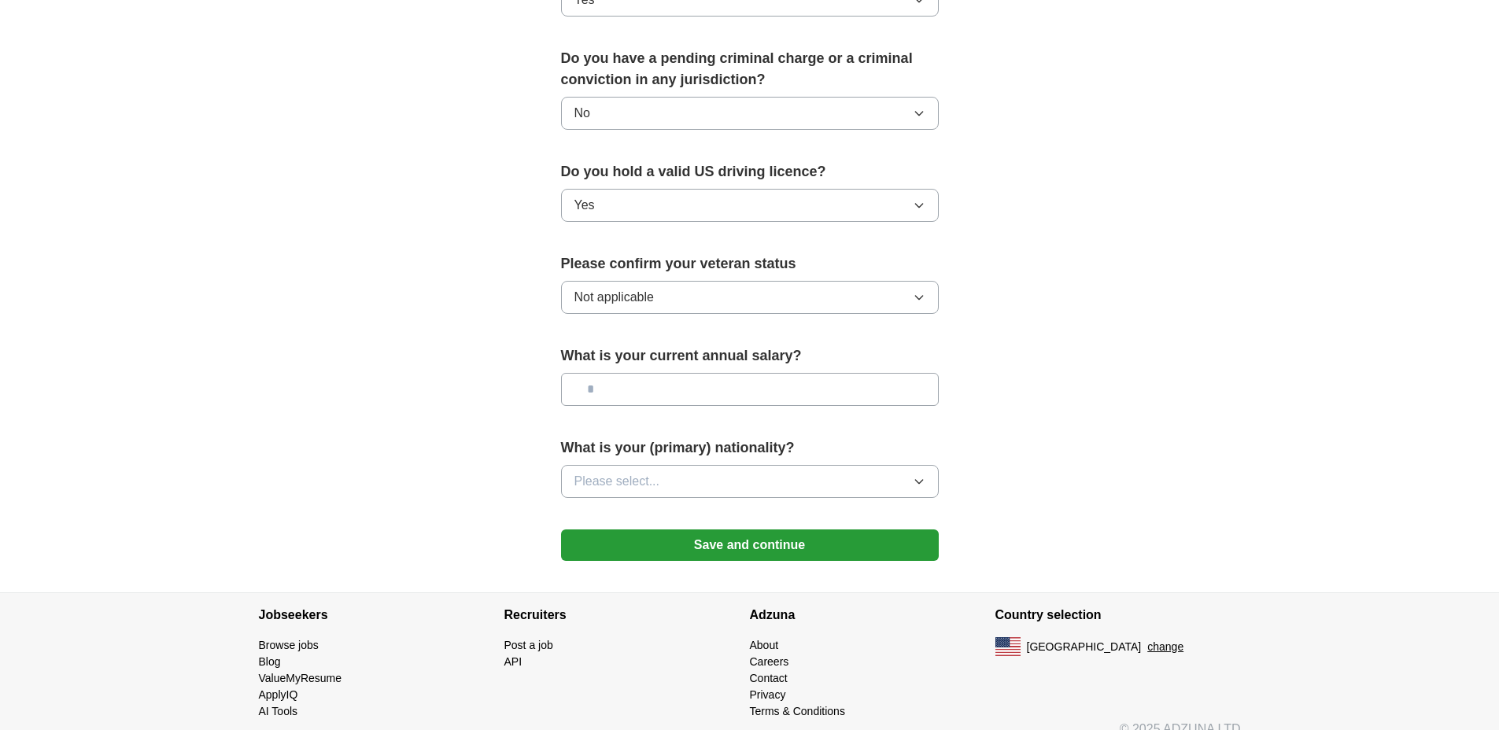
click at [641, 376] on input "text" at bounding box center [750, 389] width 378 height 33
type input "********"
click at [740, 465] on button "Please select..." at bounding box center [750, 481] width 378 height 33
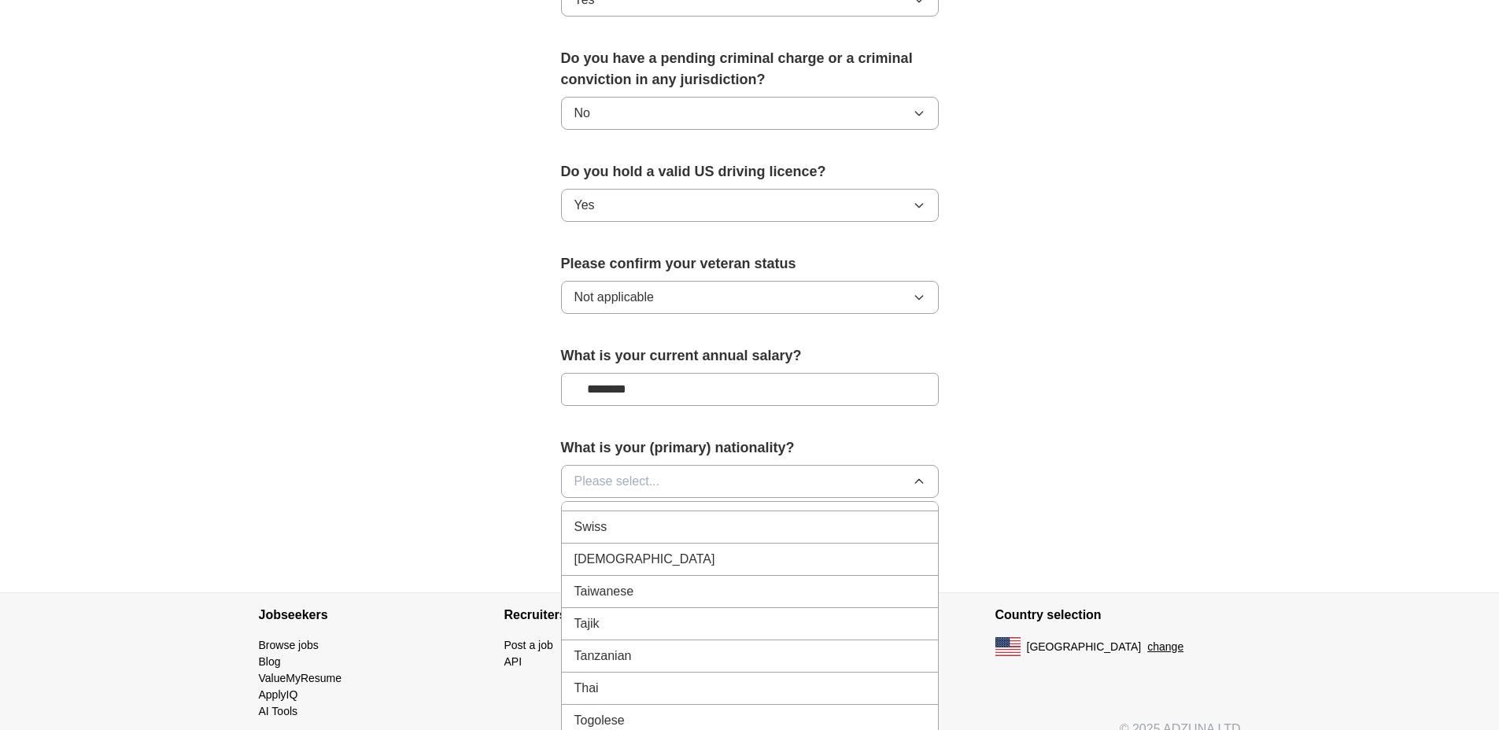
scroll to position [5528, 0]
click at [620, 563] on span "Taiwanese" at bounding box center [605, 572] width 60 height 19
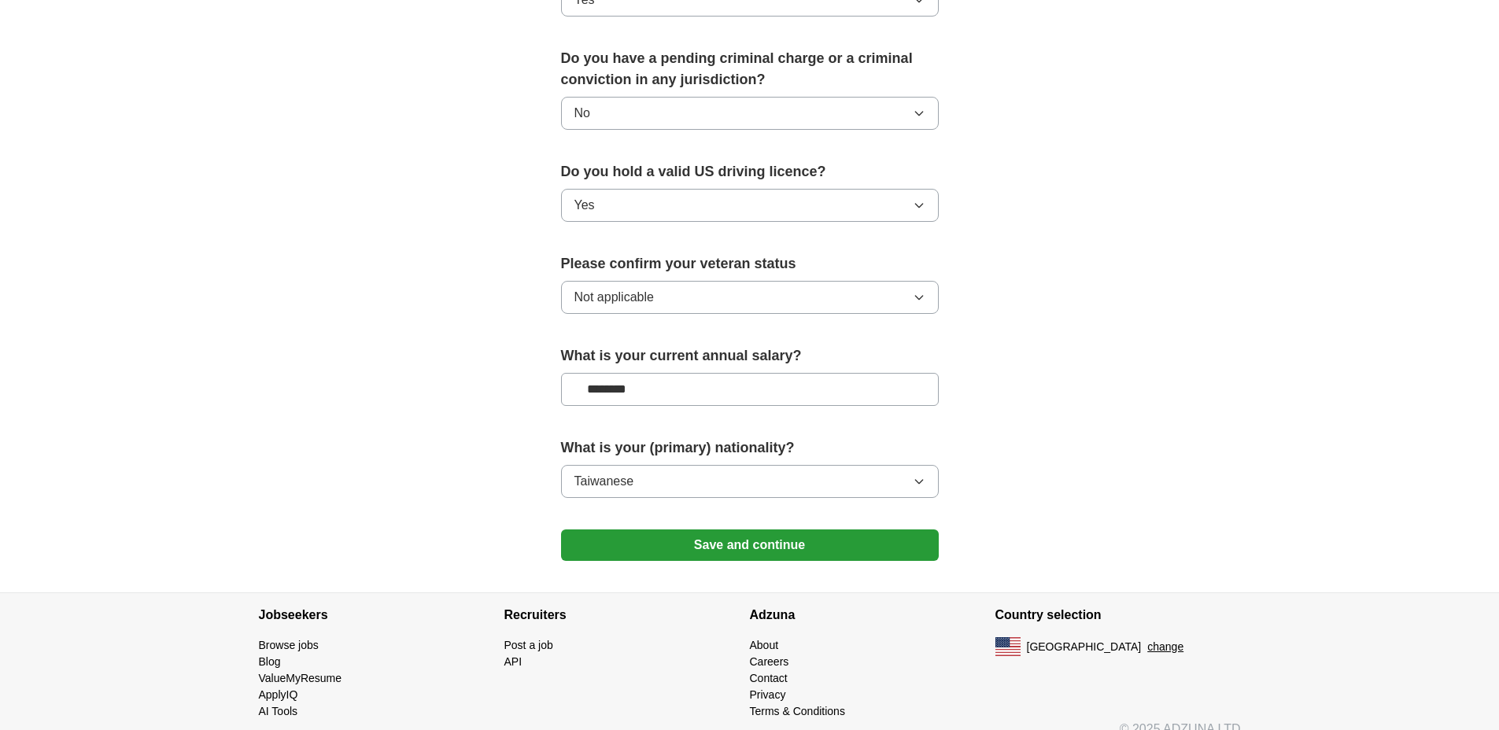
click at [694, 530] on button "Save and continue" at bounding box center [750, 545] width 378 height 31
